Goal: Information Seeking & Learning: Learn about a topic

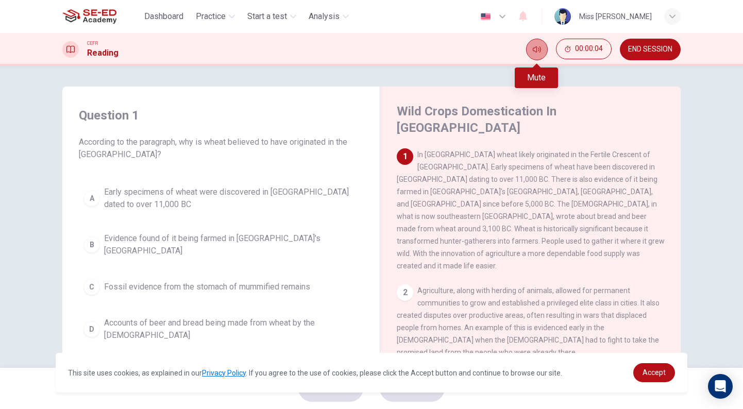
click at [540, 49] on icon "Mute" at bounding box center [537, 49] width 8 height 8
click at [540, 49] on icon "Unmute" at bounding box center [537, 49] width 8 height 6
click at [540, 49] on icon "Mute" at bounding box center [537, 49] width 8 height 8
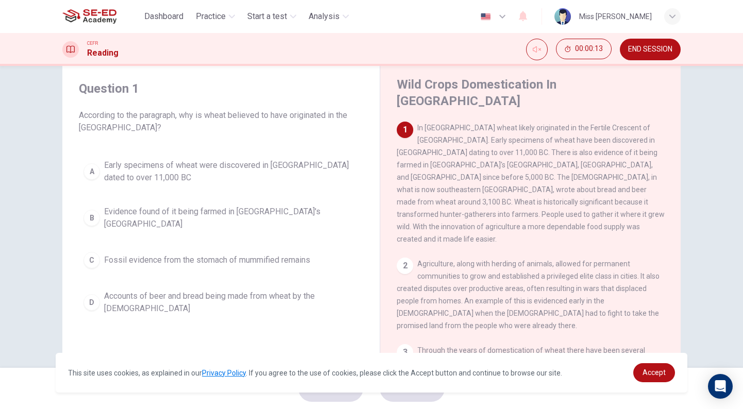
scroll to position [31, 0]
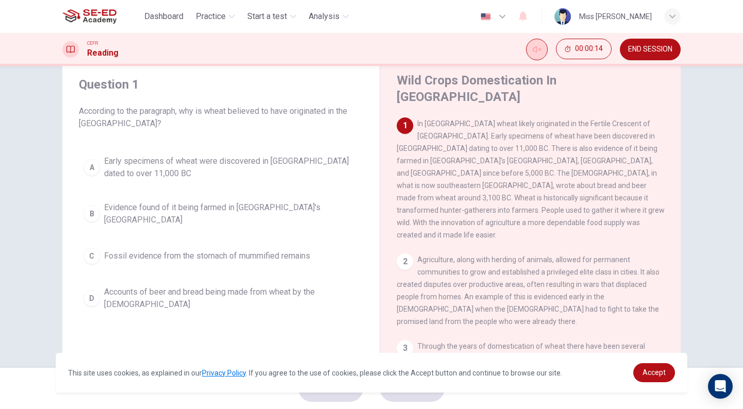
click at [539, 47] on icon "Unmute" at bounding box center [537, 49] width 8 height 8
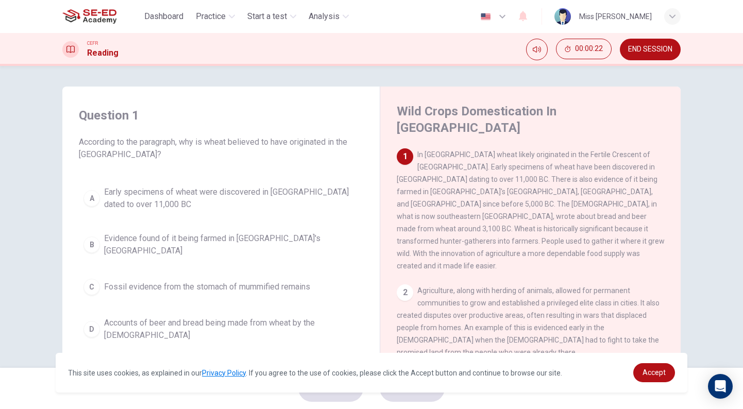
scroll to position [0, 0]
click at [168, 15] on span "Dashboard" at bounding box center [163, 16] width 39 height 12
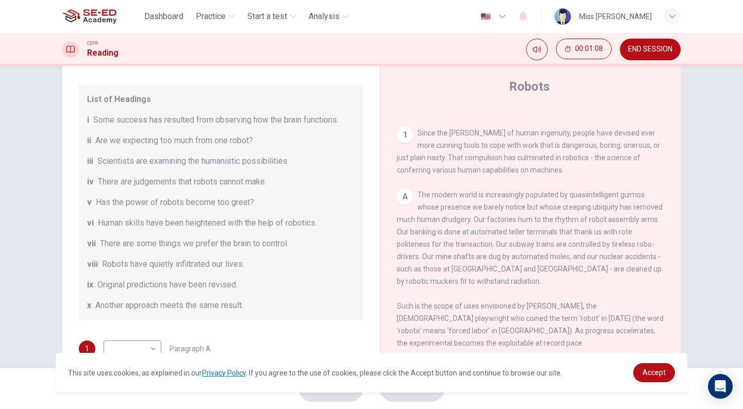
scroll to position [97, 0]
click at [132, 110] on div "List of Headings i Some success has resulted from observing how the brain funct…" at bounding box center [221, 201] width 285 height 235
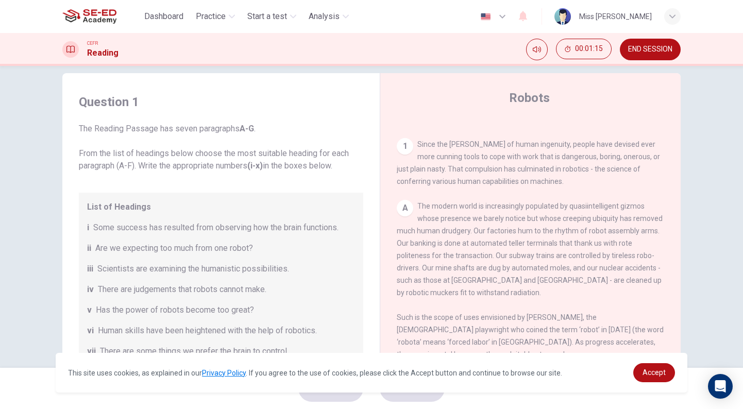
scroll to position [12, 0]
drag, startPoint x: 344, startPoint y: 168, endPoint x: 129, endPoint y: 149, distance: 215.8
click at [129, 149] on span "The Reading Passage has seven paragraphs A-G . From the list of headings below …" at bounding box center [221, 148] width 285 height 49
drag, startPoint x: 80, startPoint y: 128, endPoint x: 310, endPoint y: 162, distance: 232.9
click at [310, 162] on span "The Reading Passage has seven paragraphs A-G . From the list of headings below …" at bounding box center [221, 148] width 285 height 49
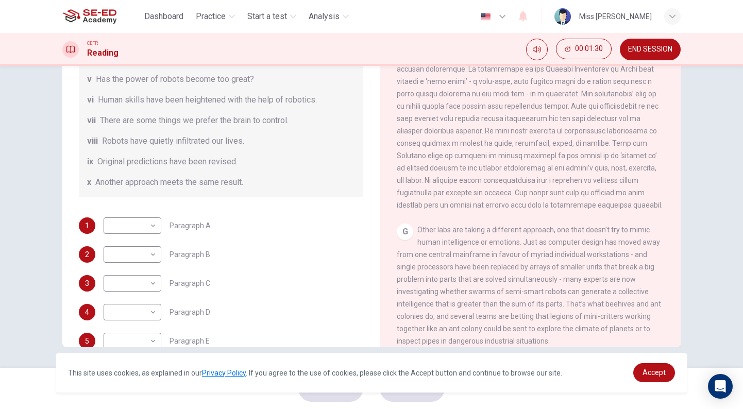
scroll to position [152, 0]
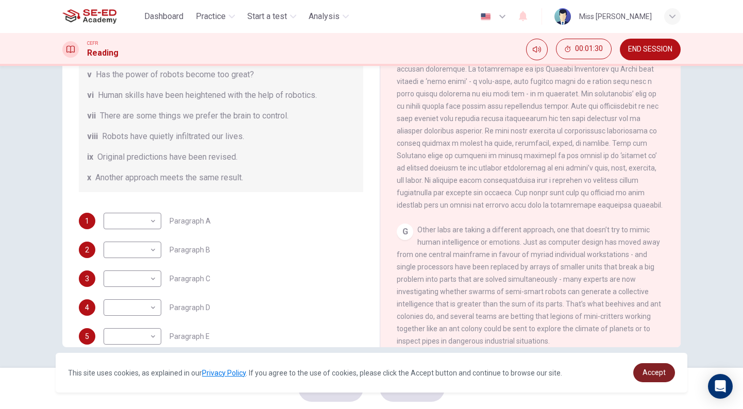
click at [656, 373] on span "Accept" at bounding box center [654, 373] width 23 height 8
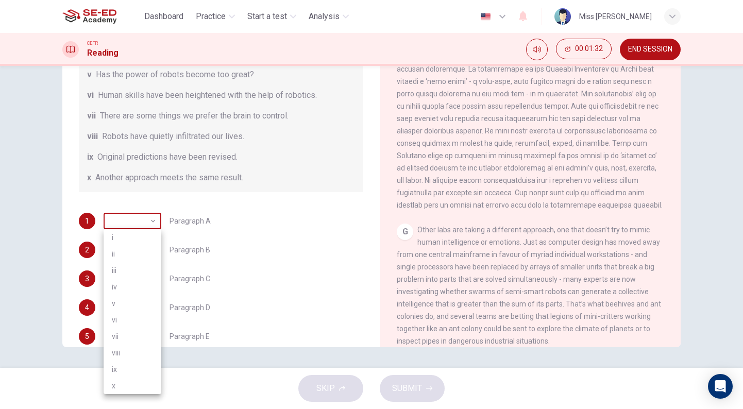
click at [153, 219] on body "This site uses cookies, as explained in our Privacy Policy . If you agree to th…" at bounding box center [371, 204] width 743 height 409
click at [239, 225] on div at bounding box center [371, 204] width 743 height 409
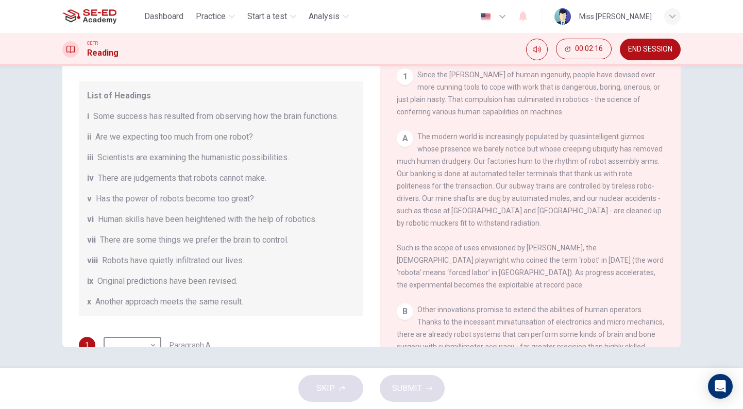
scroll to position [187, 0]
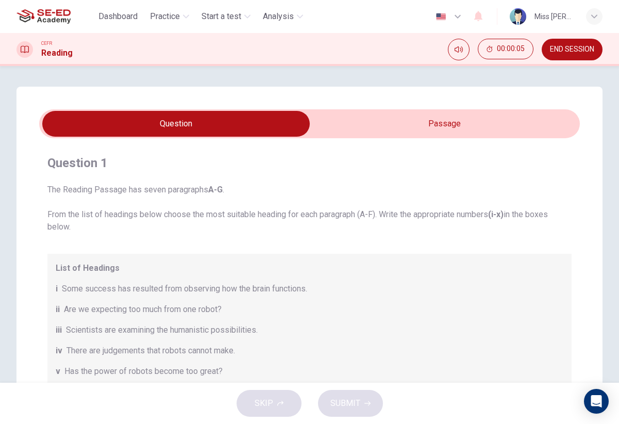
click at [417, 122] on input "checkbox" at bounding box center [176, 124] width 811 height 26
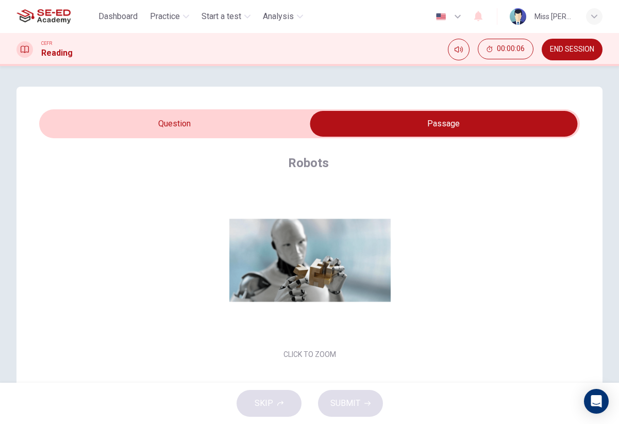
click at [257, 118] on input "checkbox" at bounding box center [443, 124] width 811 height 26
checkbox input "false"
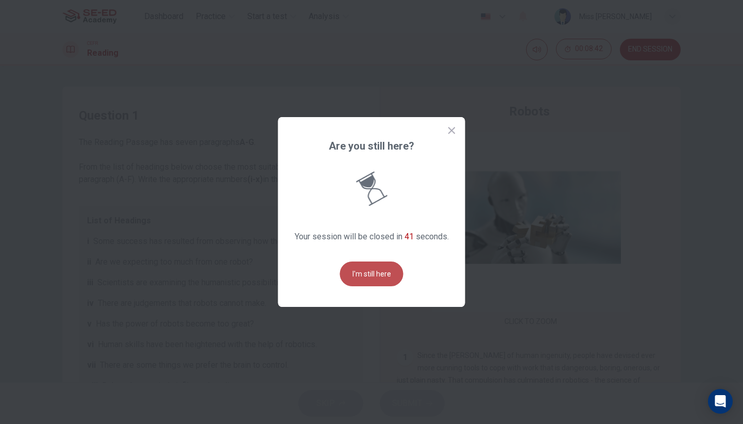
click at [369, 274] on button "I'm still here" at bounding box center [371, 273] width 63 height 25
